Goal: Communication & Community: Answer question/provide support

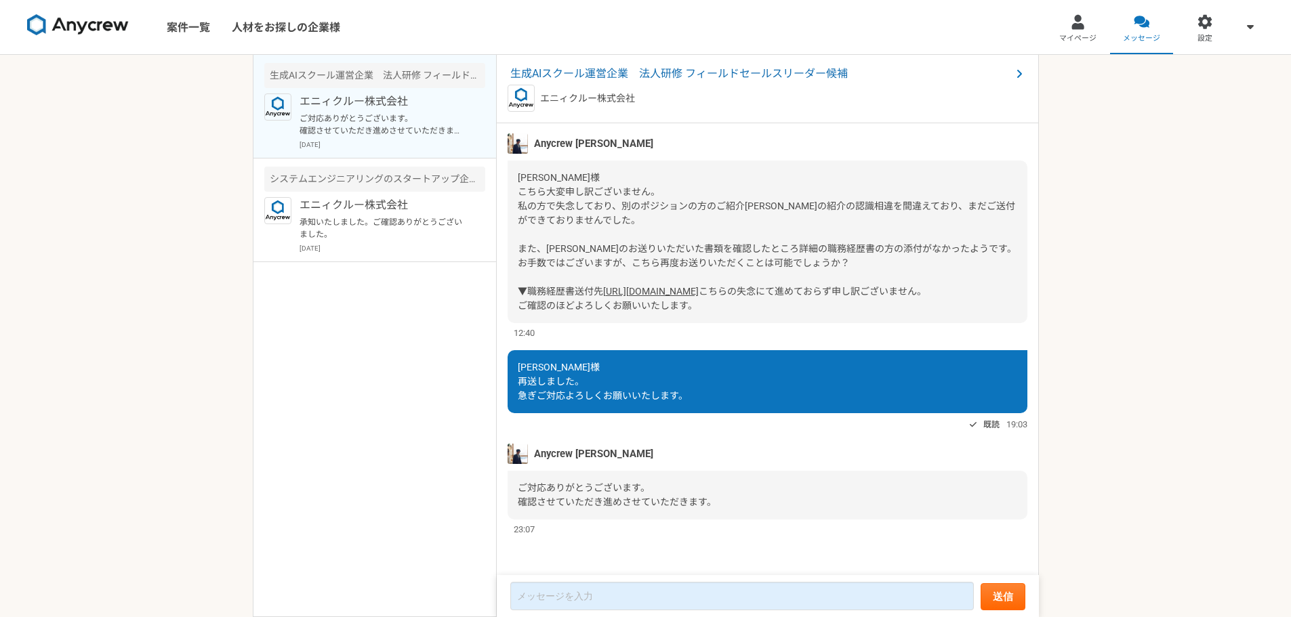
scroll to position [1684, 0]
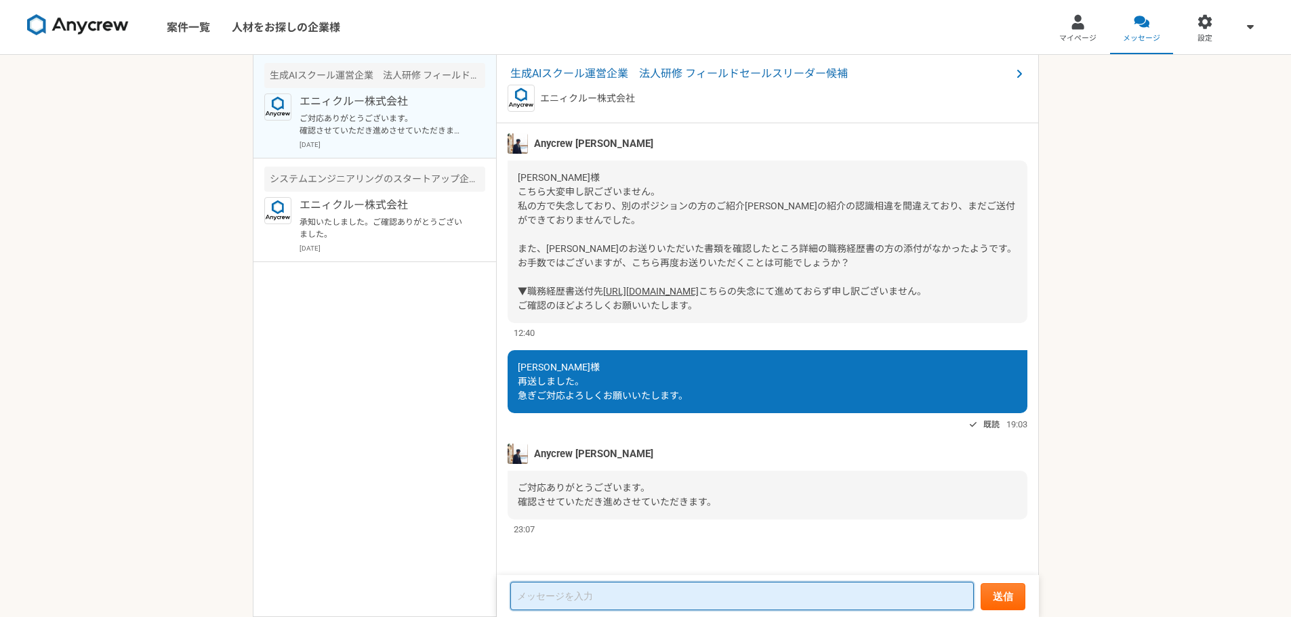
click at [665, 591] on textarea at bounding box center [741, 596] width 463 height 28
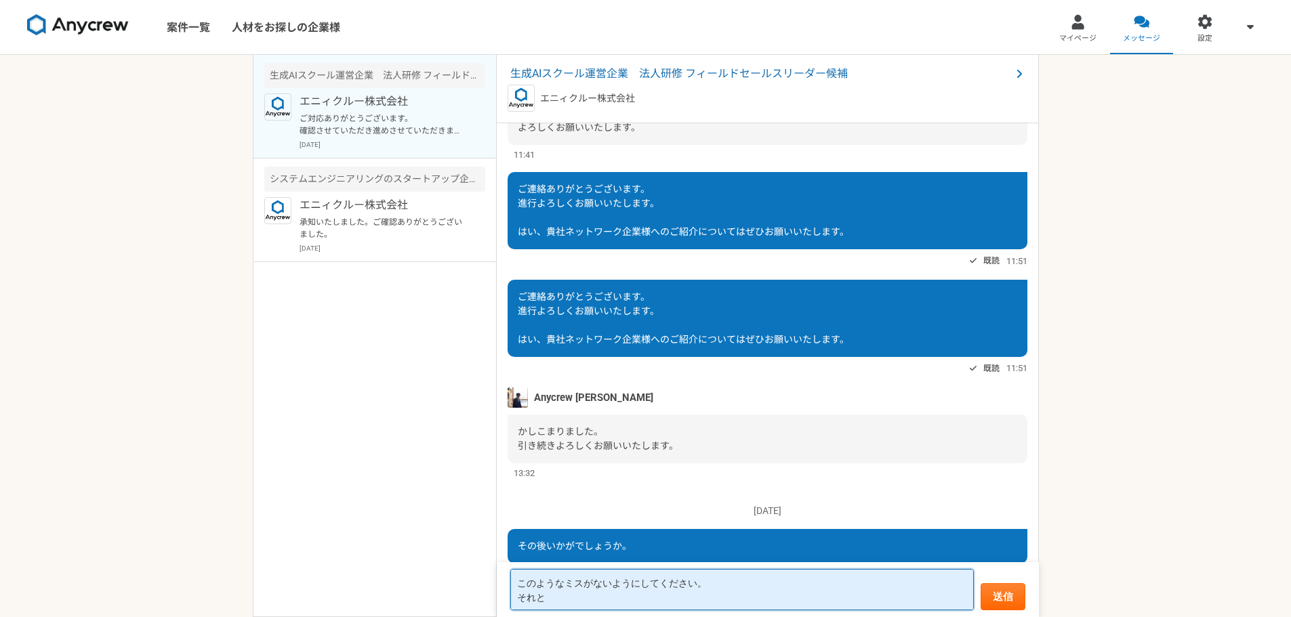
scroll to position [667, 0]
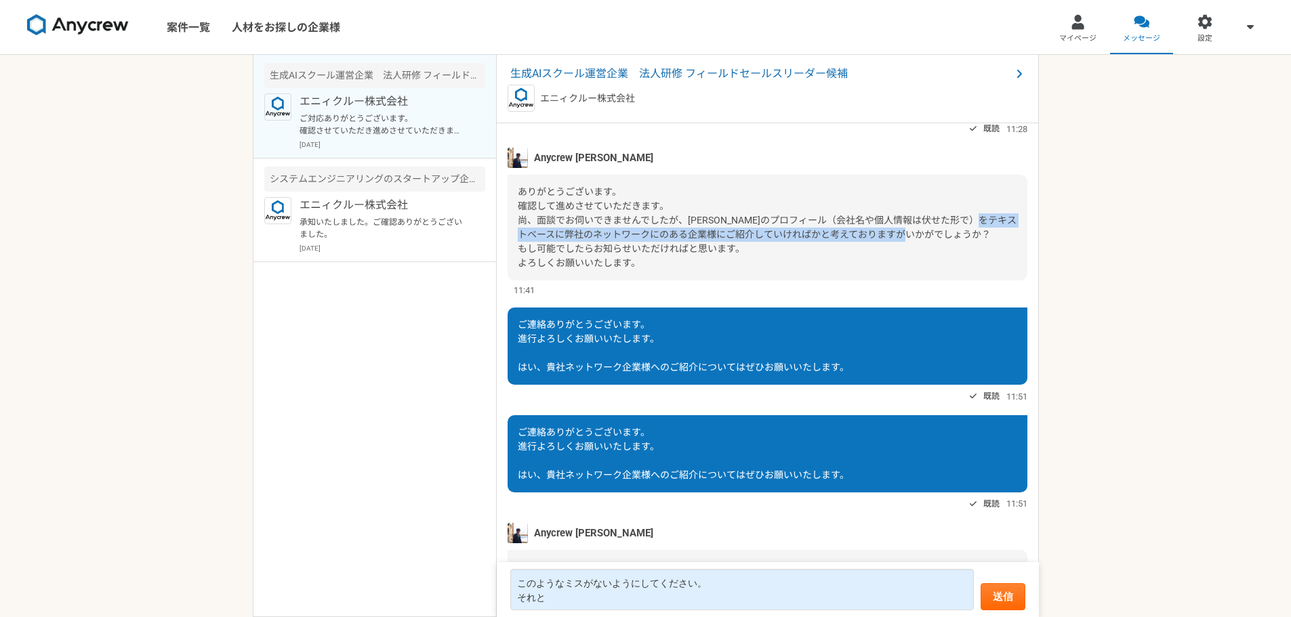
copy span "弊社のネットワークにのある企業様にご紹介していければかと考えておりますがいかがでしょうか？"
drag, startPoint x: 547, startPoint y: 331, endPoint x: 990, endPoint y: 337, distance: 442.4
click at [990, 280] on div "ありがとうございます。 確認して進めさせていただきます。 尚、面談でお伺いできませんでしたが、[PERSON_NAME]のプロフィール（会社名や個人情報は伏せ…" at bounding box center [767, 228] width 520 height 106
click at [866, 268] on span "ありがとうございます。 確認して進めさせていただきます。 尚、面談でお伺いできませんでしたが、[PERSON_NAME]のプロフィール（会社名や個人情報は伏せ…" at bounding box center [767, 227] width 499 height 82
drag, startPoint x: 872, startPoint y: 333, endPoint x: 547, endPoint y: 332, distance: 325.2
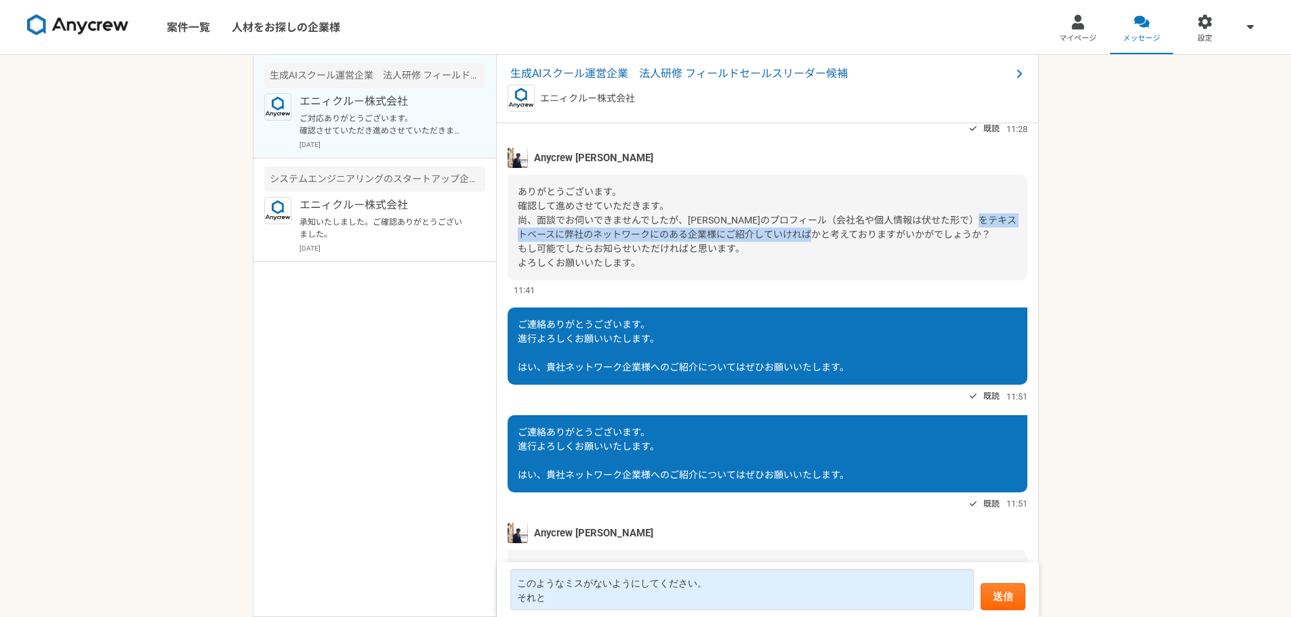
click at [547, 268] on span "ありがとうございます。 確認して進めさせていただきます。 尚、面談でお伺いできませんでしたが、[PERSON_NAME]のプロフィール（会社名や個人情報は伏せ…" at bounding box center [767, 227] width 499 height 82
copy span "弊社のネットワークにのある企業様にご紹介していければかと考えております"
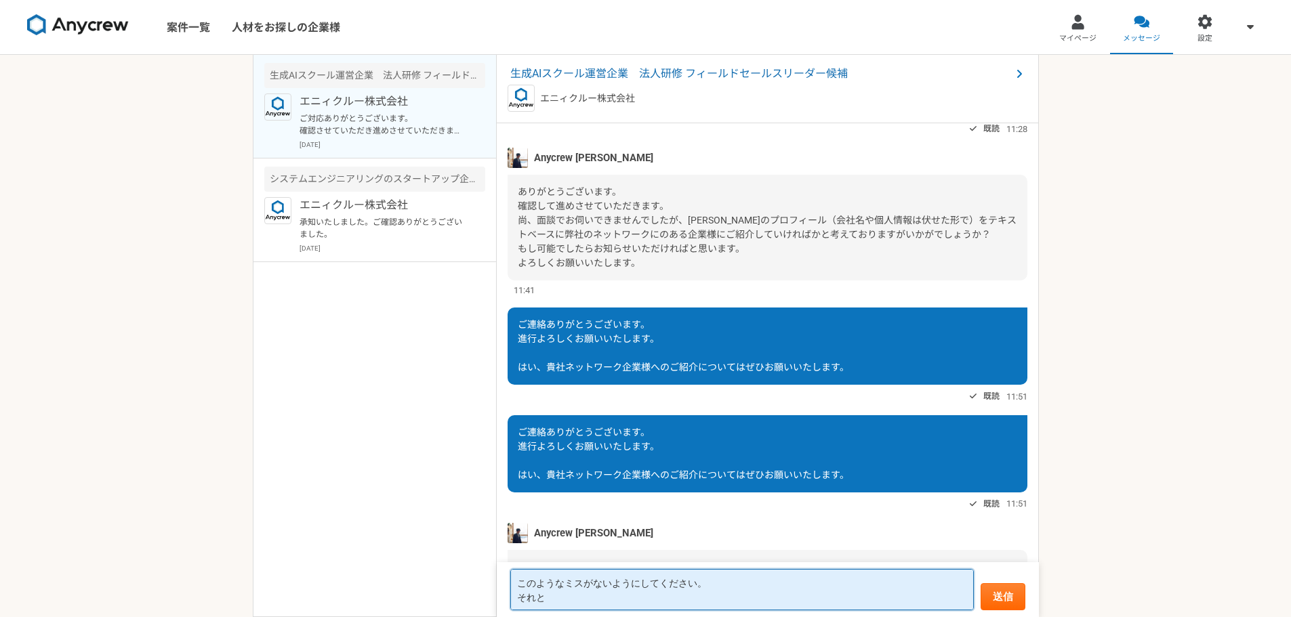
drag, startPoint x: 585, startPoint y: 602, endPoint x: 510, endPoint y: 574, distance: 79.5
click at [510, 574] on textarea "このようなミスがないようにしてください。 それと" at bounding box center [741, 589] width 463 height 41
paste textarea "弊社のネットワークにのある企業様にご紹介していければかと考えております"
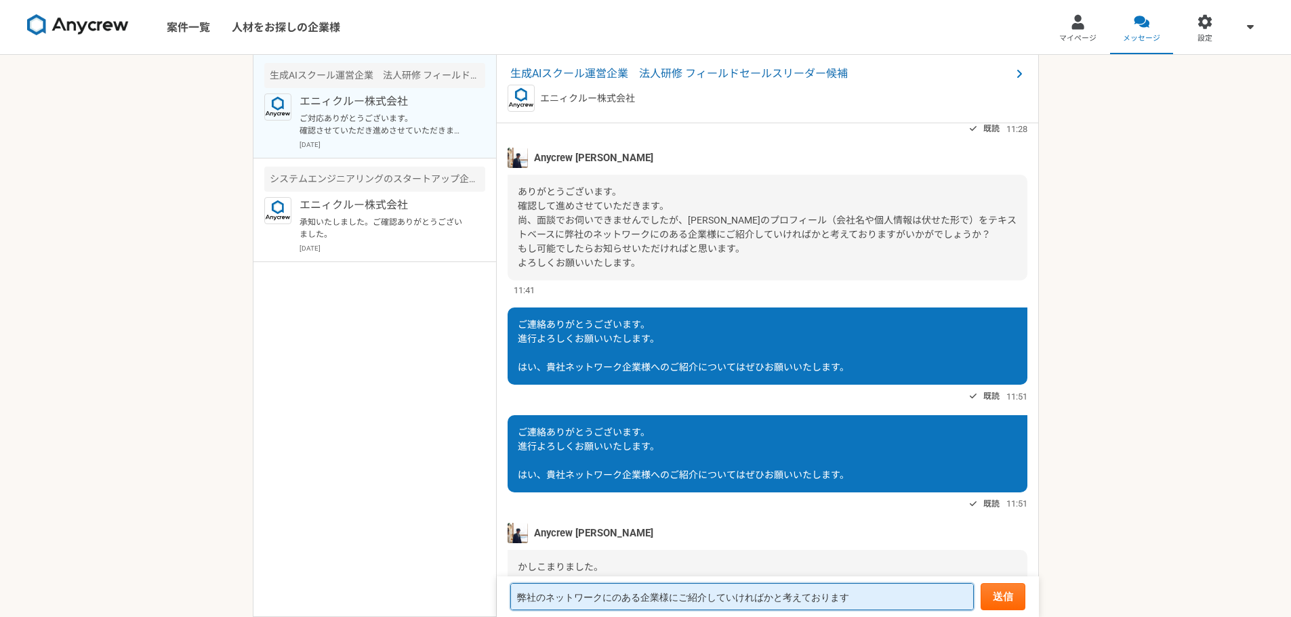
click at [518, 594] on textarea "弊社のネットワークにのある企業様にご紹介していければかと考えております" at bounding box center [741, 596] width 463 height 27
click at [890, 594] on textarea "＞弊社のネットワークにのある企業様にご紹介していければかと考えております" at bounding box center [741, 596] width 463 height 27
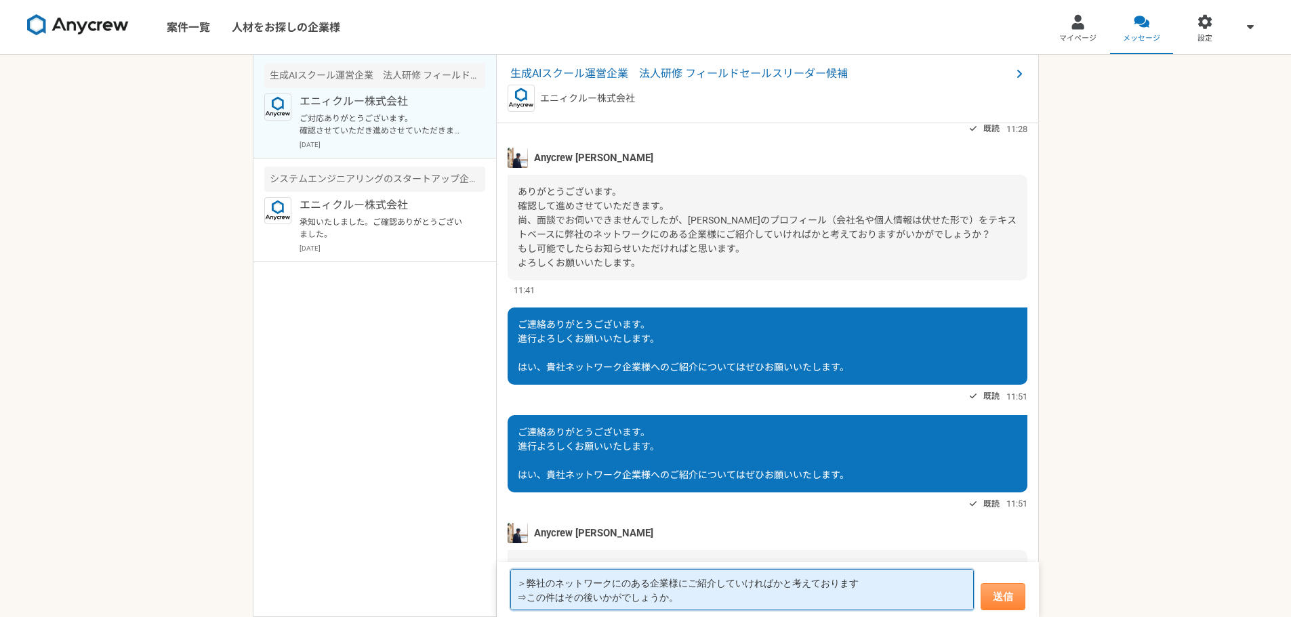
type textarea "＞弊社のネットワークにのある企業様にご紹介していければかと考えております ⇒この件はその後いかがでしょうか。"
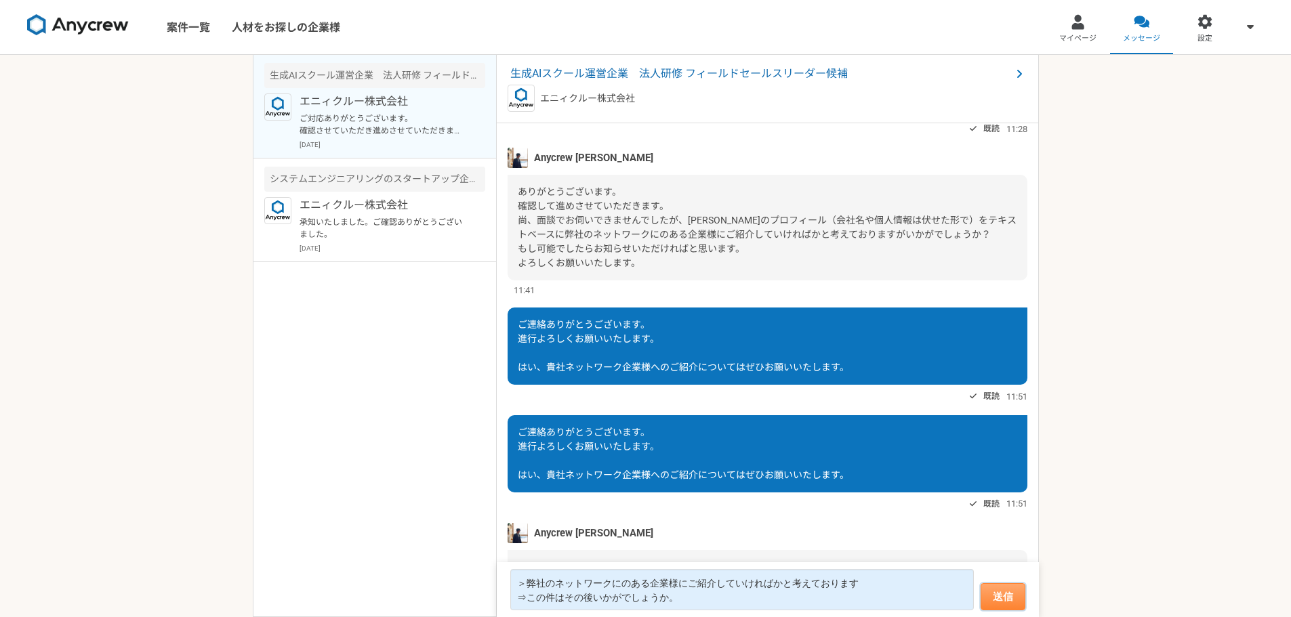
click at [1010, 594] on button "送信" at bounding box center [1002, 596] width 45 height 27
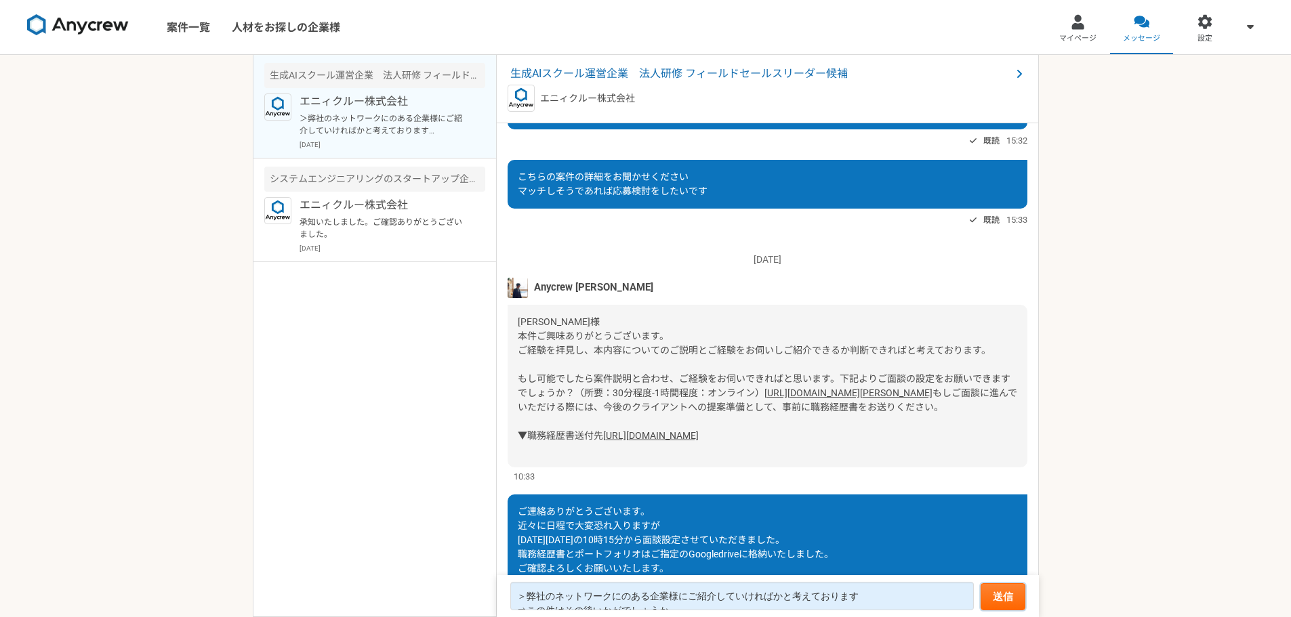
scroll to position [1798, 0]
